Goal: Complete application form

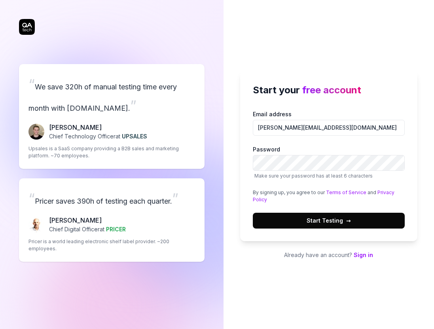
type input "[PERSON_NAME][EMAIL_ADDRESS][DOMAIN_NAME]"
click at [329, 217] on button "Start Testing →" at bounding box center [329, 221] width 152 height 16
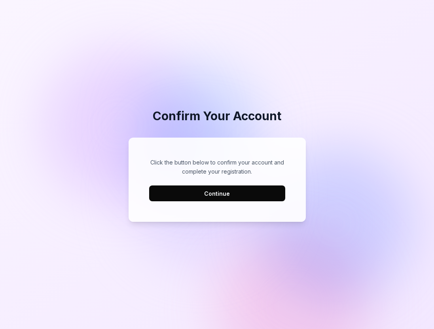
click at [220, 190] on button "Continue" at bounding box center [217, 194] width 136 height 16
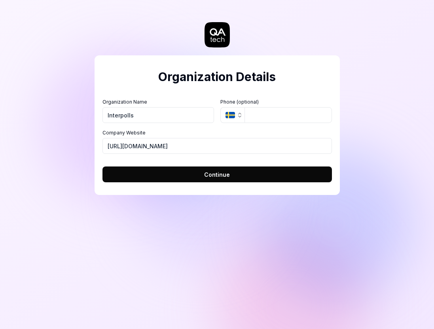
type input "Interpolls"
type input "[URL][DOMAIN_NAME]"
click at [178, 174] on button "Continue" at bounding box center [218, 175] width 230 height 16
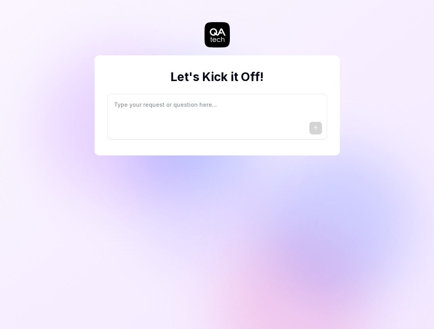
type textarea "*"
type textarea "I"
type textarea "*"
type textarea "I"
type textarea "*"
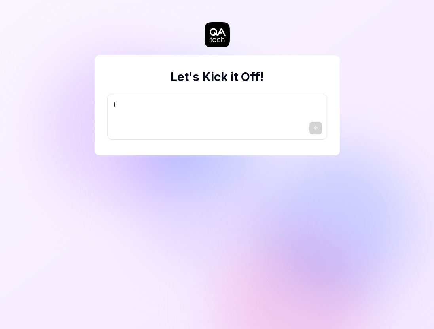
type textarea "I w"
type textarea "*"
type textarea "I wa"
type textarea "*"
type textarea "I wan"
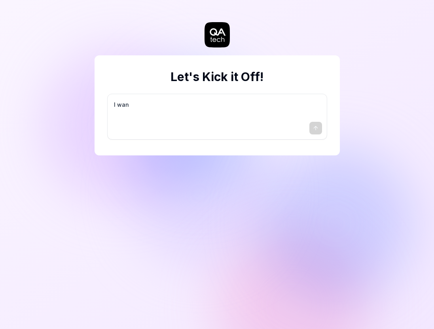
type textarea "*"
type textarea "I want"
type textarea "*"
type textarea "I want"
type textarea "*"
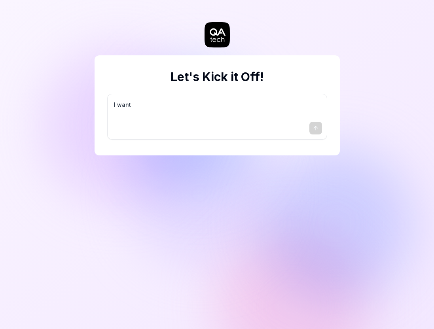
type textarea "I want a"
type textarea "*"
type textarea "I want a"
type textarea "*"
type textarea "I want a g"
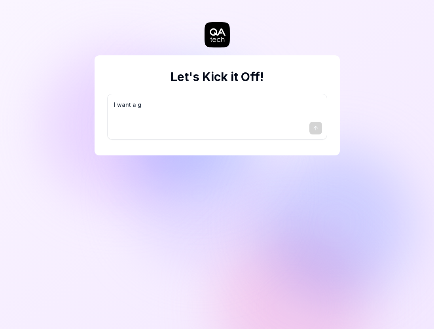
type textarea "*"
type textarea "I want a go"
type textarea "*"
type textarea "I want a goo"
type textarea "*"
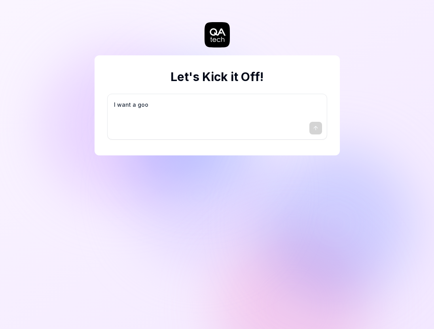
type textarea "I want a good"
type textarea "*"
type textarea "I want a good"
type textarea "*"
type textarea "I want a good t"
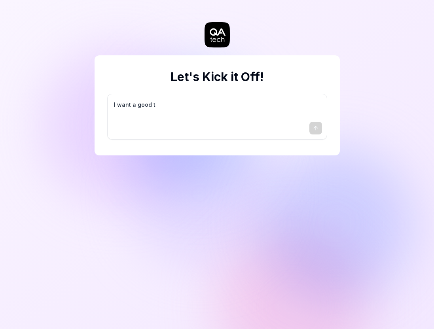
type textarea "*"
type textarea "I want a good te"
type textarea "*"
type textarea "I want a good tes"
type textarea "*"
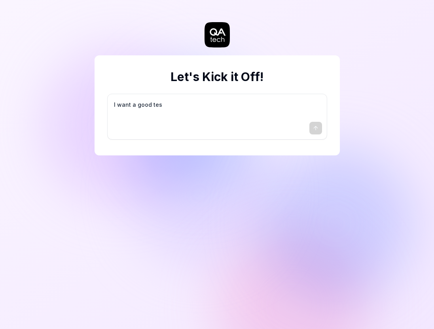
type textarea "I want a good test"
type textarea "*"
type textarea "I want a good test"
type textarea "*"
type textarea "I want a good test s"
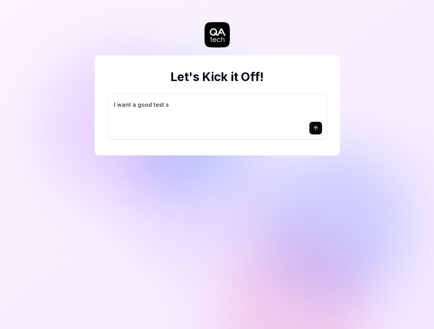
type textarea "*"
type textarea "I want a good test se"
type textarea "*"
type textarea "I want a good test set"
type textarea "*"
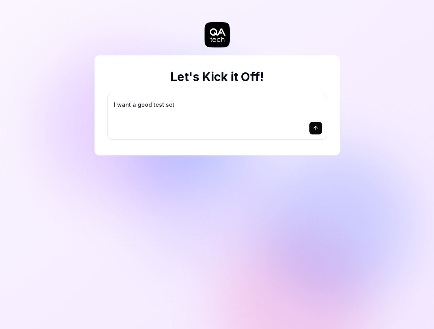
type textarea "I want a good test setu"
type textarea "*"
type textarea "I want a good test setup"
type textarea "*"
type textarea "I want a good test setup"
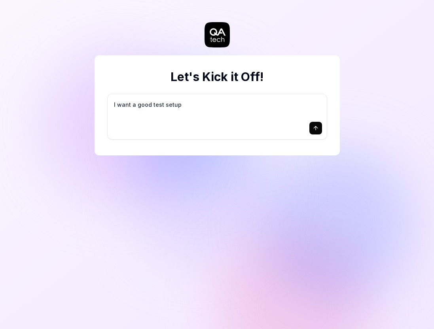
type textarea "*"
type textarea "I want a good test setup f"
type textarea "*"
type textarea "I want a good test setup fo"
type textarea "*"
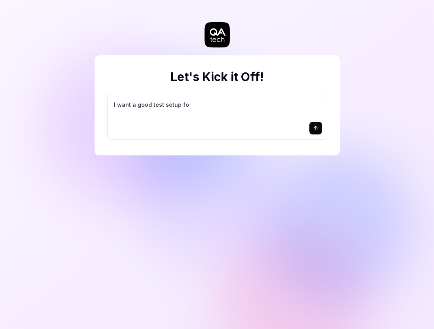
type textarea "I want a good test setup for"
type textarea "*"
type textarea "I want a good test setup for"
type textarea "*"
type textarea "I want a good test setup for m"
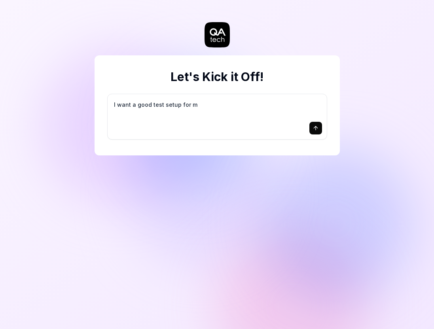
type textarea "*"
type textarea "I want a good test setup for my"
type textarea "*"
type textarea "I want a good test setup for my"
type textarea "*"
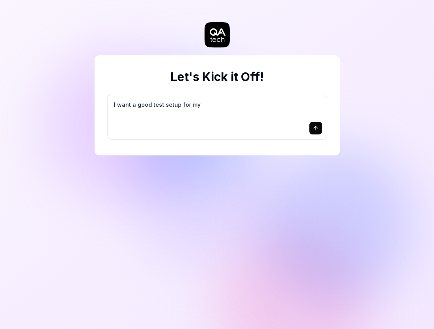
type textarea "I want a good test setup for my s"
type textarea "*"
type textarea "I want a good test setup for my si"
type textarea "*"
type textarea "I want a good test setup for my sit"
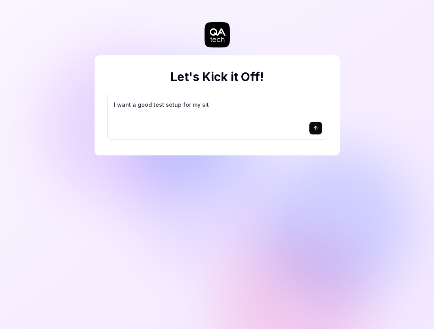
type textarea "*"
type textarea "I want a good test setup for my site"
type textarea "*"
type textarea "I want a good test setup for my site"
type textarea "*"
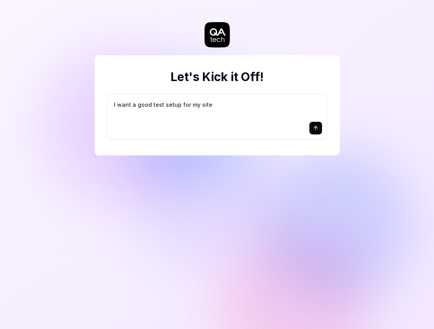
type textarea "I want a good test setup for my site -"
type textarea "*"
type textarea "I want a good test setup for my site -"
type textarea "*"
type textarea "I want a good test setup for my site - h"
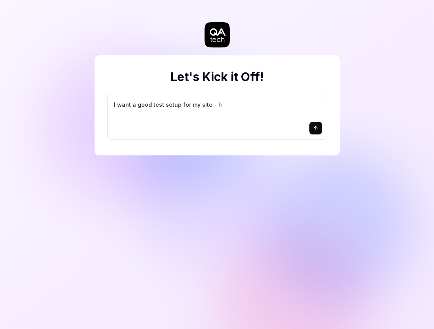
type textarea "*"
type textarea "I want a good test setup for my site - he"
type textarea "*"
type textarea "I want a good test setup for my site - hel"
type textarea "*"
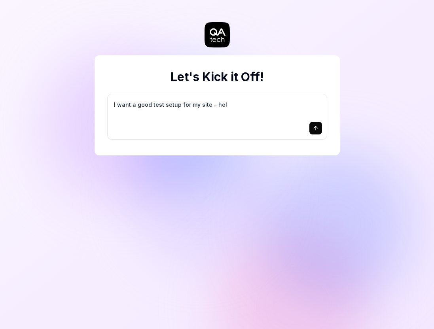
type textarea "I want a good test setup for my site - help"
type textarea "*"
type textarea "I want a good test setup for my site - help"
type textarea "*"
type textarea "I want a good test setup for my site - help m"
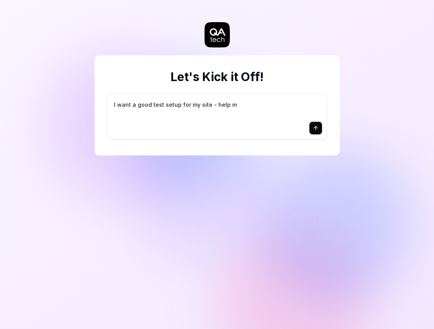
type textarea "*"
type textarea "I want a good test setup for my site - help me"
type textarea "*"
type textarea "I want a good test setup for my site - help me"
type textarea "*"
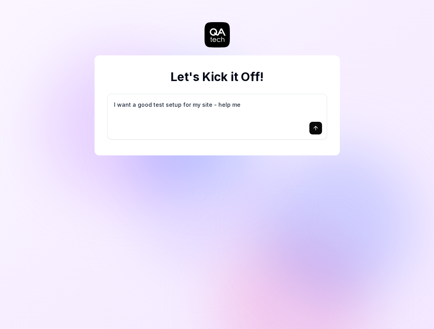
type textarea "I want a good test setup for my site - help me c"
type textarea "*"
type textarea "I want a good test setup for my site - help me cr"
type textarea "*"
type textarea "I want a good test setup for my site - help me cre"
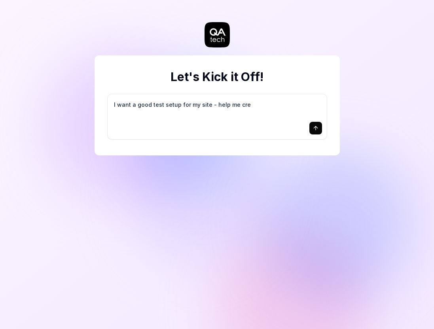
type textarea "*"
type textarea "I want a good test setup for my site - help me crea"
type textarea "*"
type textarea "I want a good test setup for my site - help me creat"
type textarea "*"
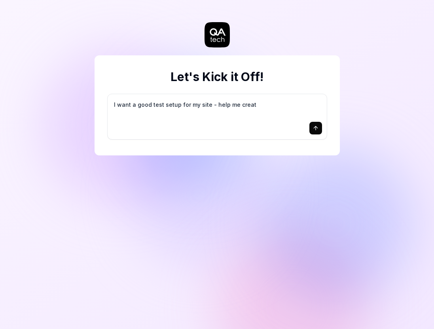
type textarea "I want a good test setup for my site - help me create"
type textarea "*"
type textarea "I want a good test setup for my site - help me create"
type textarea "*"
type textarea "I want a good test setup for my site - help me create t"
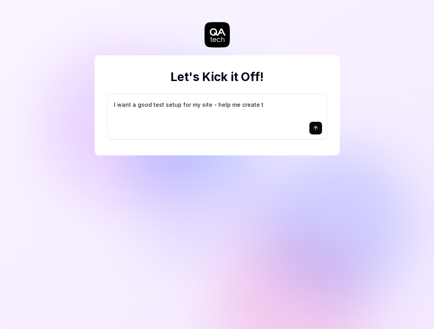
type textarea "*"
type textarea "I want a good test setup for my site - help me create th"
type textarea "*"
type textarea "I want a good test setup for my site - help me create the"
type textarea "*"
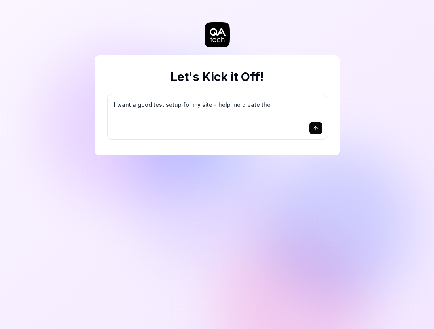
type textarea "I want a good test setup for my site - help me create the"
type textarea "*"
type textarea "I want a good test setup for my site - help me create the f"
type textarea "*"
type textarea "I want a good test setup for my site - help me create the fi"
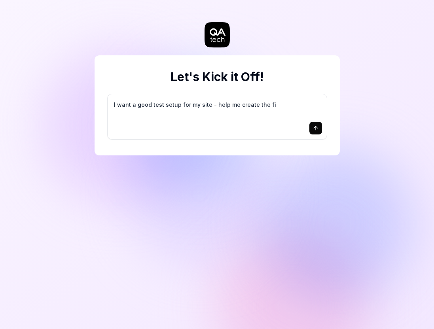
type textarea "*"
type textarea "I want a good test setup for my site - help me create the fir"
type textarea "*"
type textarea "I want a good test setup for my site - help me create the firs"
type textarea "*"
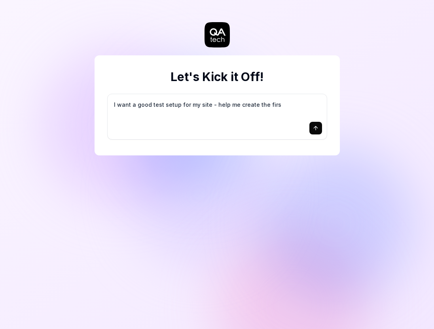
type textarea "I want a good test setup for my site - help me create the first"
type textarea "*"
type textarea "I want a good test setup for my site - help me create the first"
type textarea "*"
type textarea "I want a good test setup for my site - help me create the first 3"
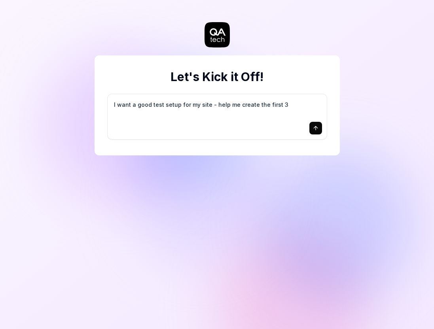
type textarea "*"
type textarea "I want a good test setup for my site - help me create the first 3-"
type textarea "*"
type textarea "I want a good test setup for my site - help me create the first 3-5"
type textarea "*"
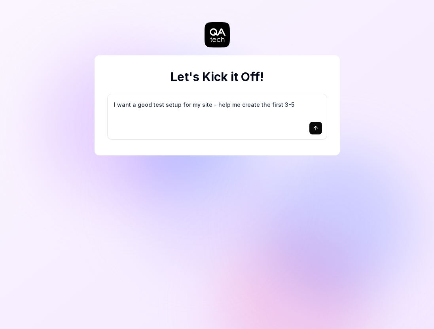
type textarea "I want a good test setup for my site - help me create the first 3-5"
type textarea "*"
type textarea "I want a good test setup for my site - help me create the first 3-5 t"
type textarea "*"
type textarea "I want a good test setup for my site - help me create the first 3-5 te"
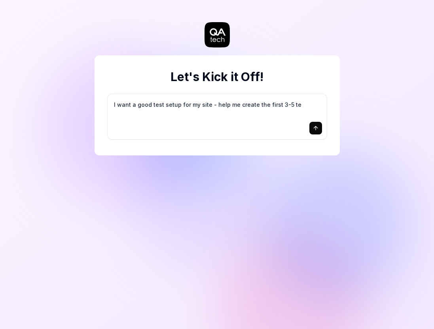
type textarea "*"
type textarea "I want a good test setup for my site - help me create the first 3-5 tes"
type textarea "*"
type textarea "I want a good test setup for my site - help me create the first 3-5 test"
type textarea "*"
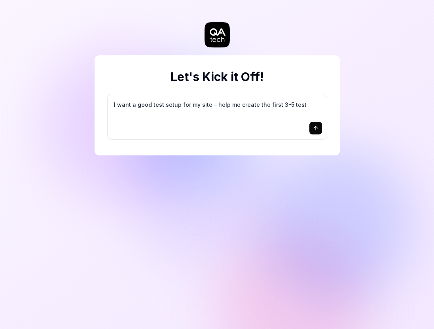
type textarea "I want a good test setup for my site - help me create the first 3-5 test"
type textarea "*"
type textarea "I want a good test setup for my site - help me create the first 3-5 test c"
type textarea "*"
type textarea "I want a good test setup for my site - help me create the first 3-5 test ca"
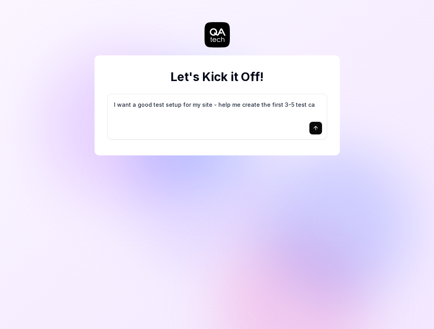
type textarea "*"
type textarea "I want a good test setup for my site - help me create the first 3-5 test cas"
type textarea "*"
type textarea "I want a good test setup for my site - help me create the first 3-5 test case"
type textarea "*"
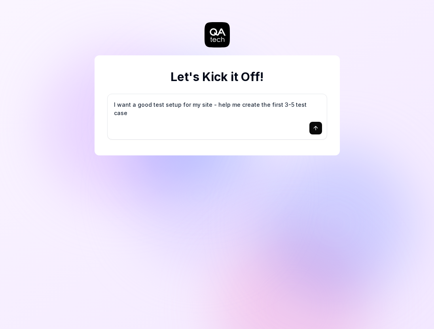
type textarea "I want a good test setup for my site - help me create the first 3-5 test cases"
click at [317, 127] on icon "submit" at bounding box center [316, 128] width 6 height 6
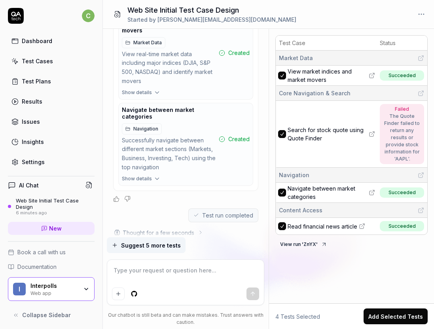
scroll to position [699, 0]
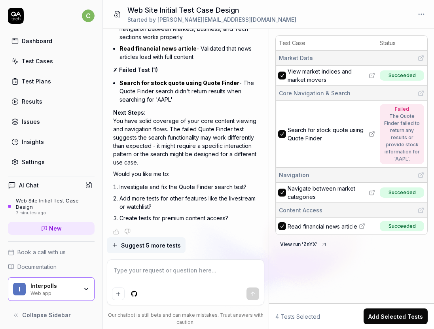
type textarea "*"
click at [66, 230] on link "New" at bounding box center [51, 228] width 87 height 13
click at [57, 229] on span "New" at bounding box center [55, 228] width 13 height 8
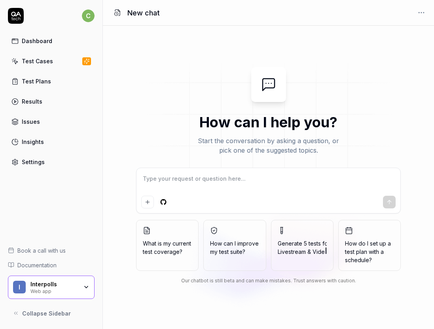
type textarea "*"
